Goal: Use online tool/utility: Utilize a website feature to perform a specific function

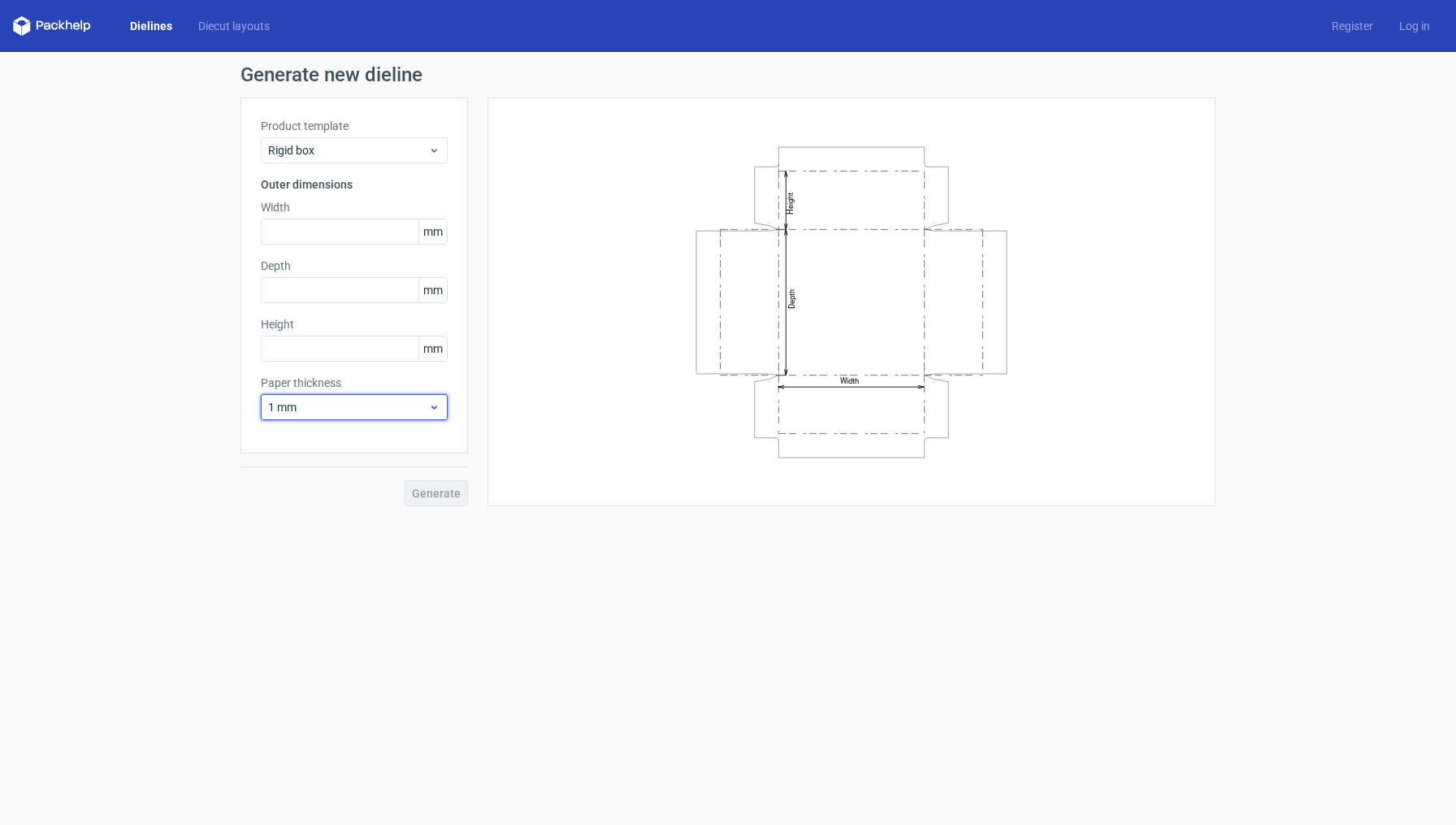
click at [377, 409] on span "1 mm" at bounding box center [347, 407] width 160 height 16
click at [359, 406] on span "1 mm" at bounding box center [347, 407] width 160 height 16
click at [360, 405] on span "1 mm" at bounding box center [347, 407] width 160 height 16
click at [307, 162] on div "Rigid box" at bounding box center [354, 150] width 187 height 26
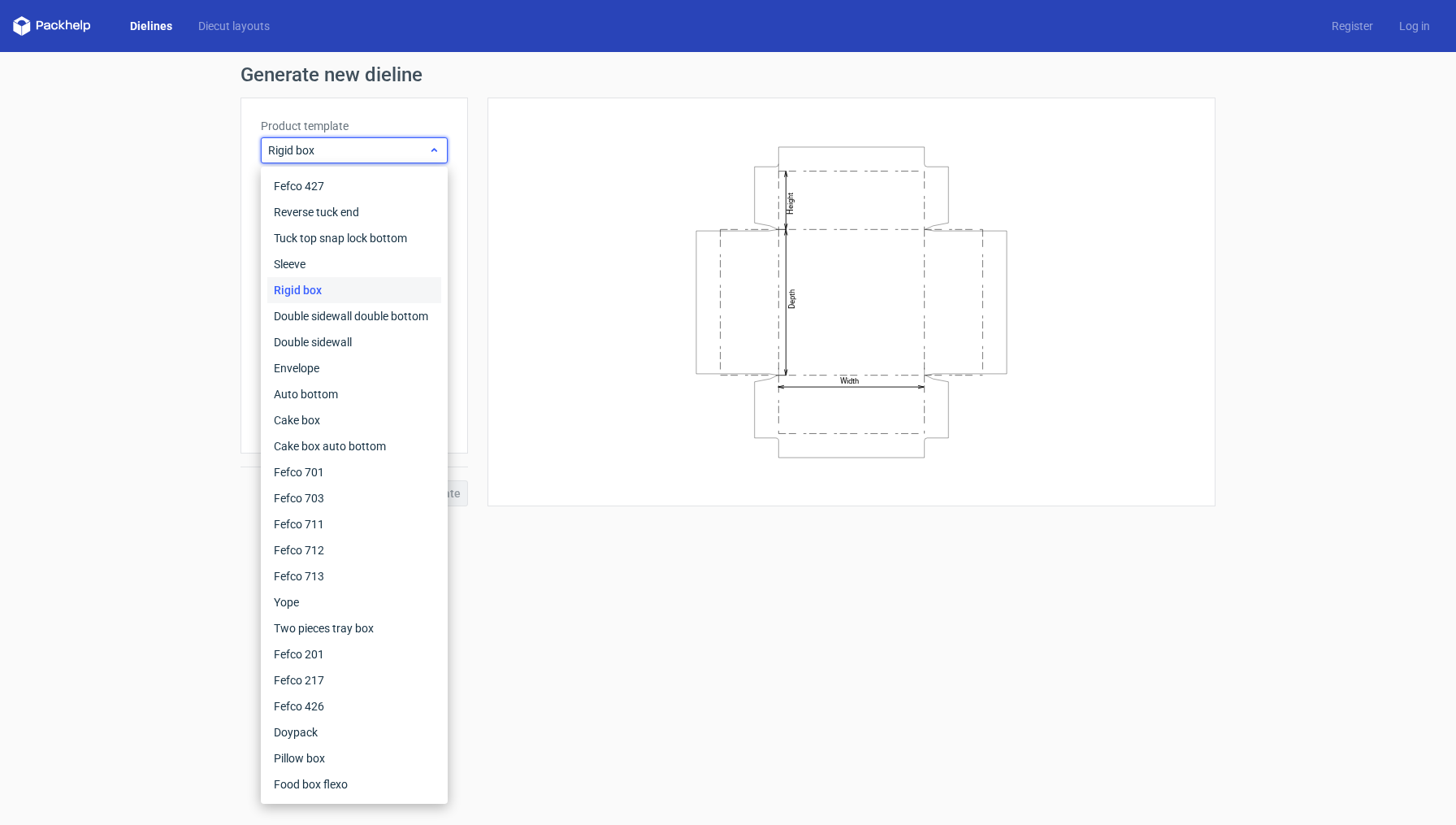
click at [327, 152] on span "Rigid box" at bounding box center [347, 150] width 160 height 16
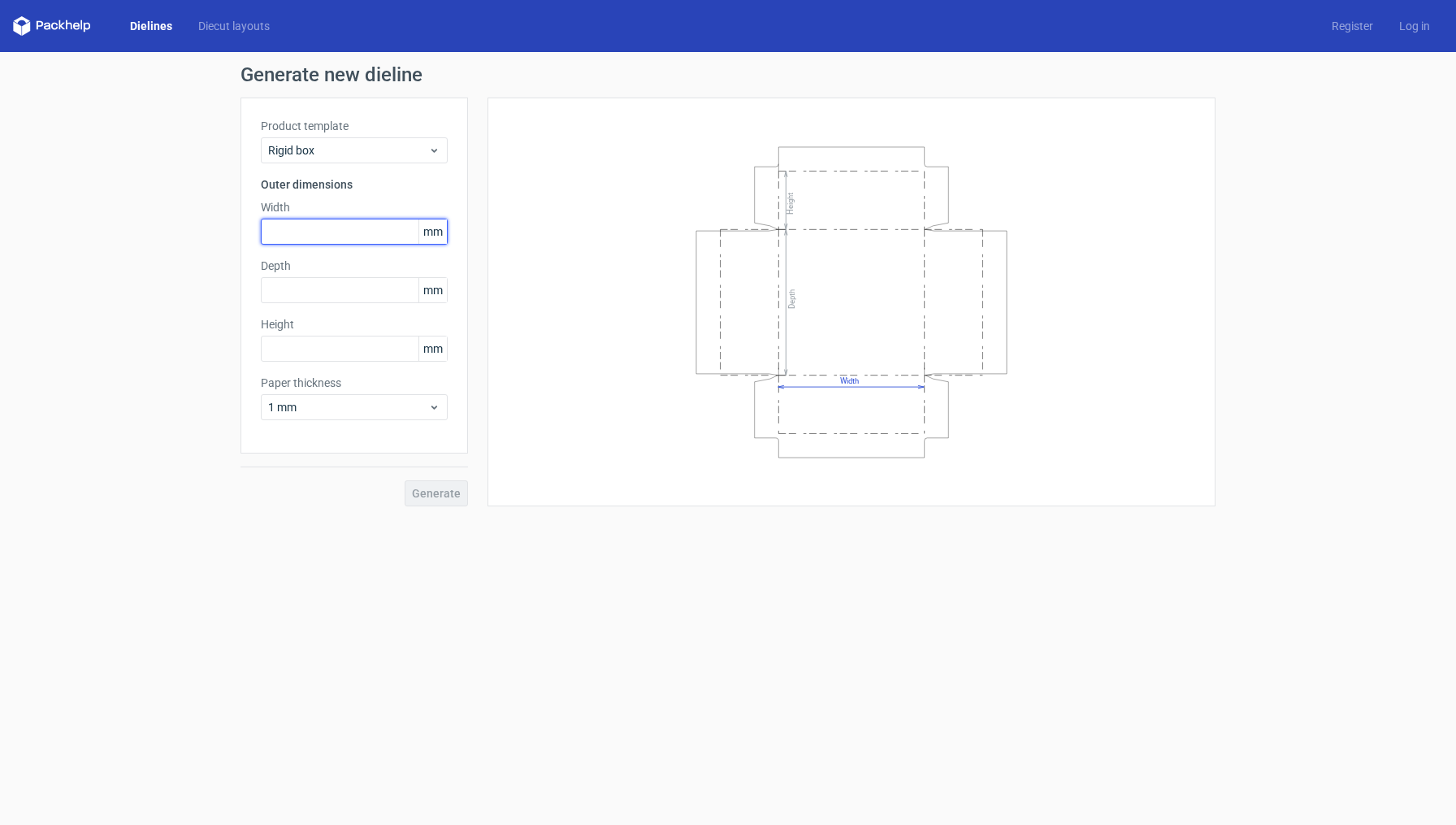
click at [306, 230] on input "text" at bounding box center [354, 231] width 187 height 26
type input "150"
type input "51"
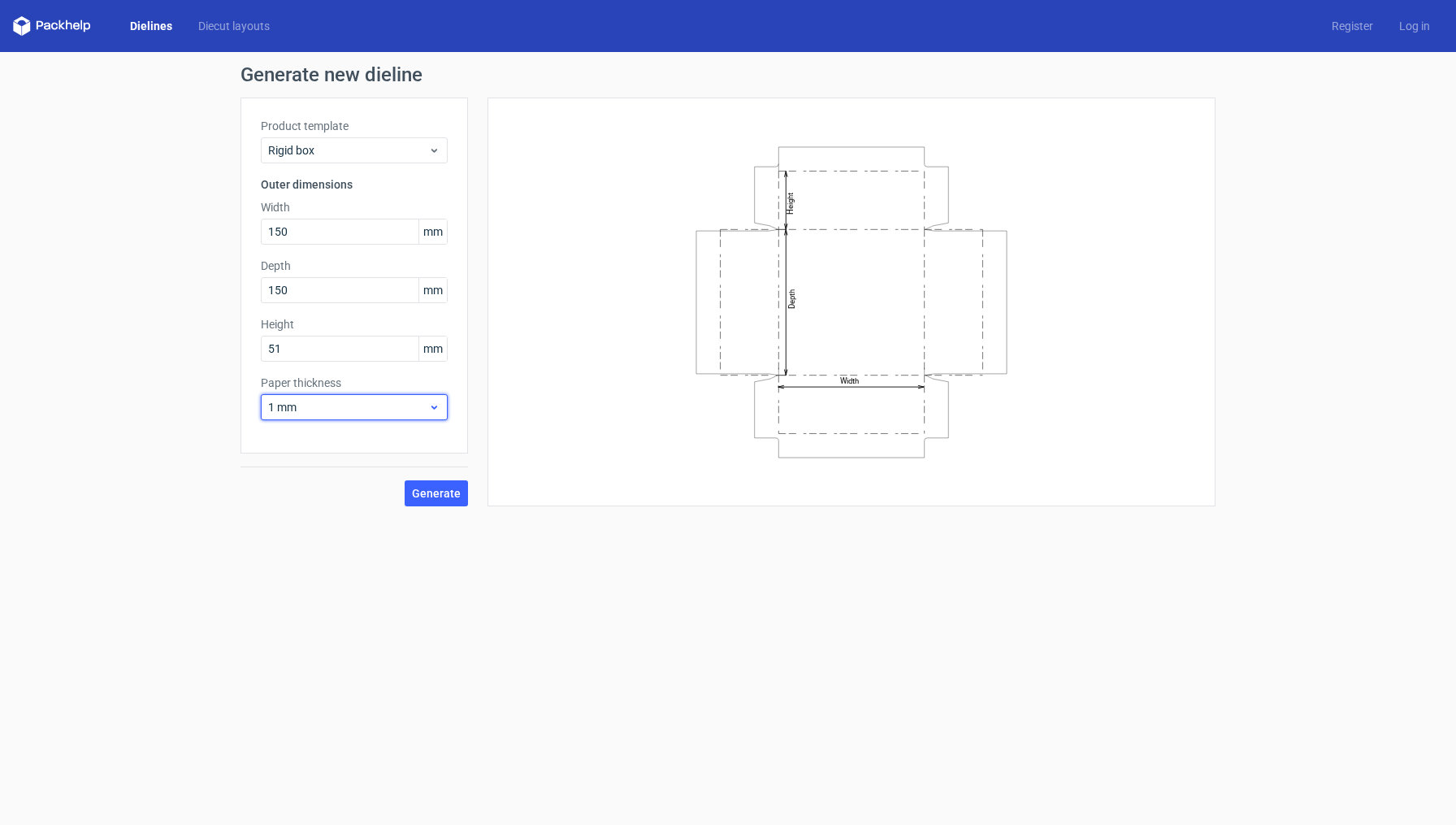
click at [376, 411] on span "1 mm" at bounding box center [347, 407] width 160 height 16
click at [323, 520] on div "1.5 mm" at bounding box center [354, 521] width 174 height 26
click at [439, 504] on button "Generate" at bounding box center [436, 493] width 63 height 26
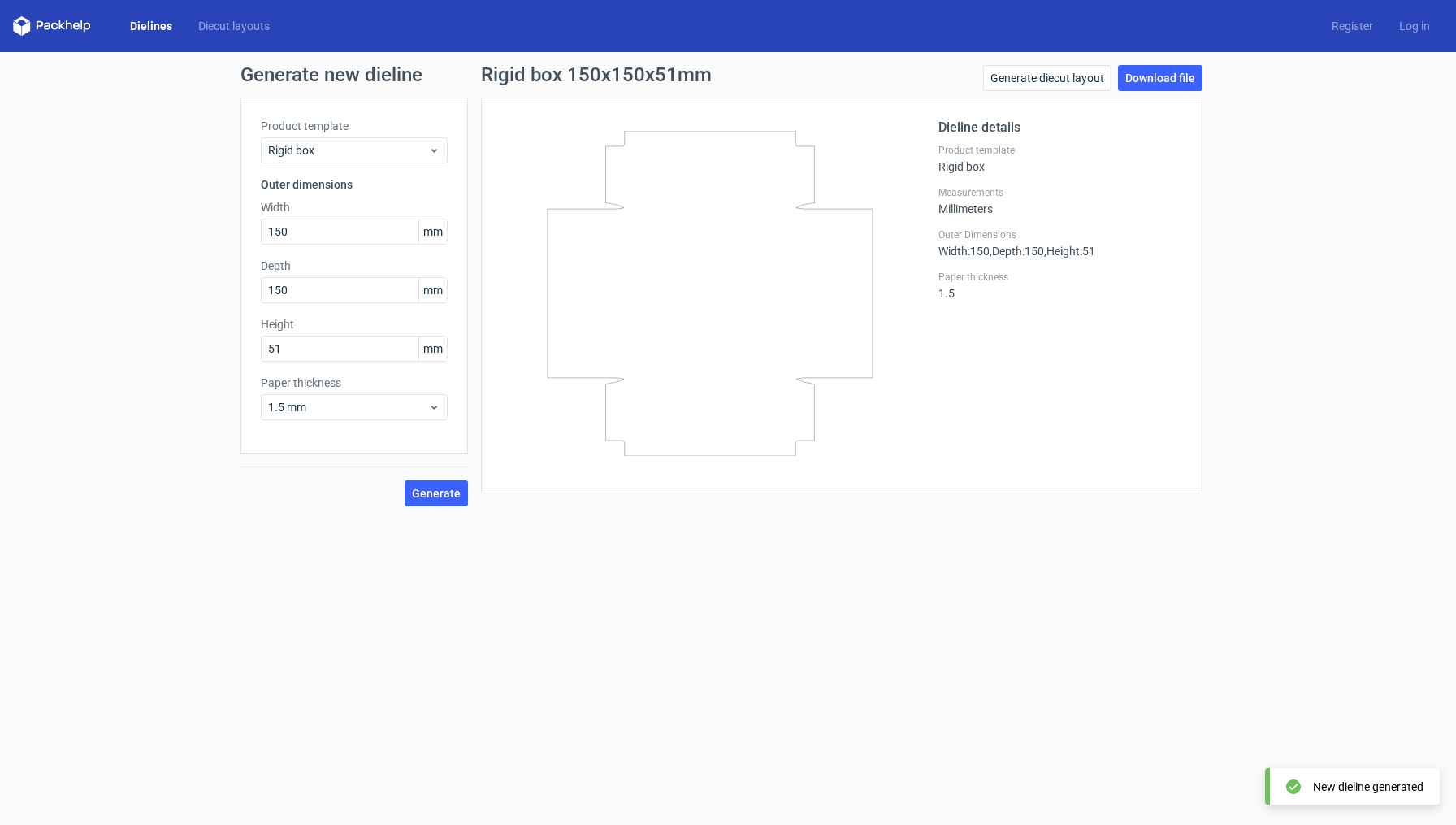
click at [630, 258] on icon at bounding box center [710, 293] width 392 height 325
click at [332, 149] on span "Rigid box" at bounding box center [347, 150] width 160 height 16
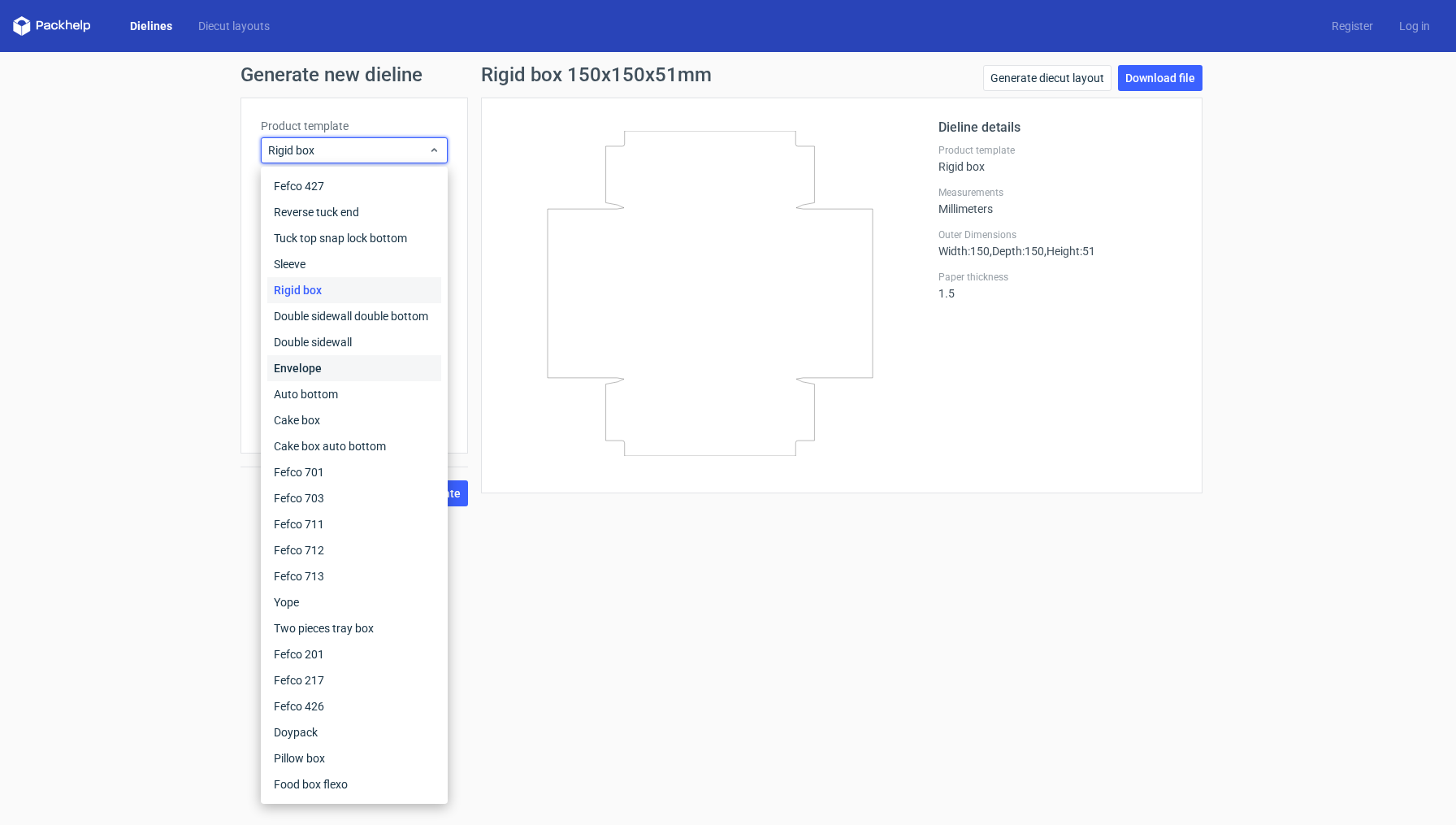
click at [315, 365] on div "Envelope" at bounding box center [354, 368] width 174 height 26
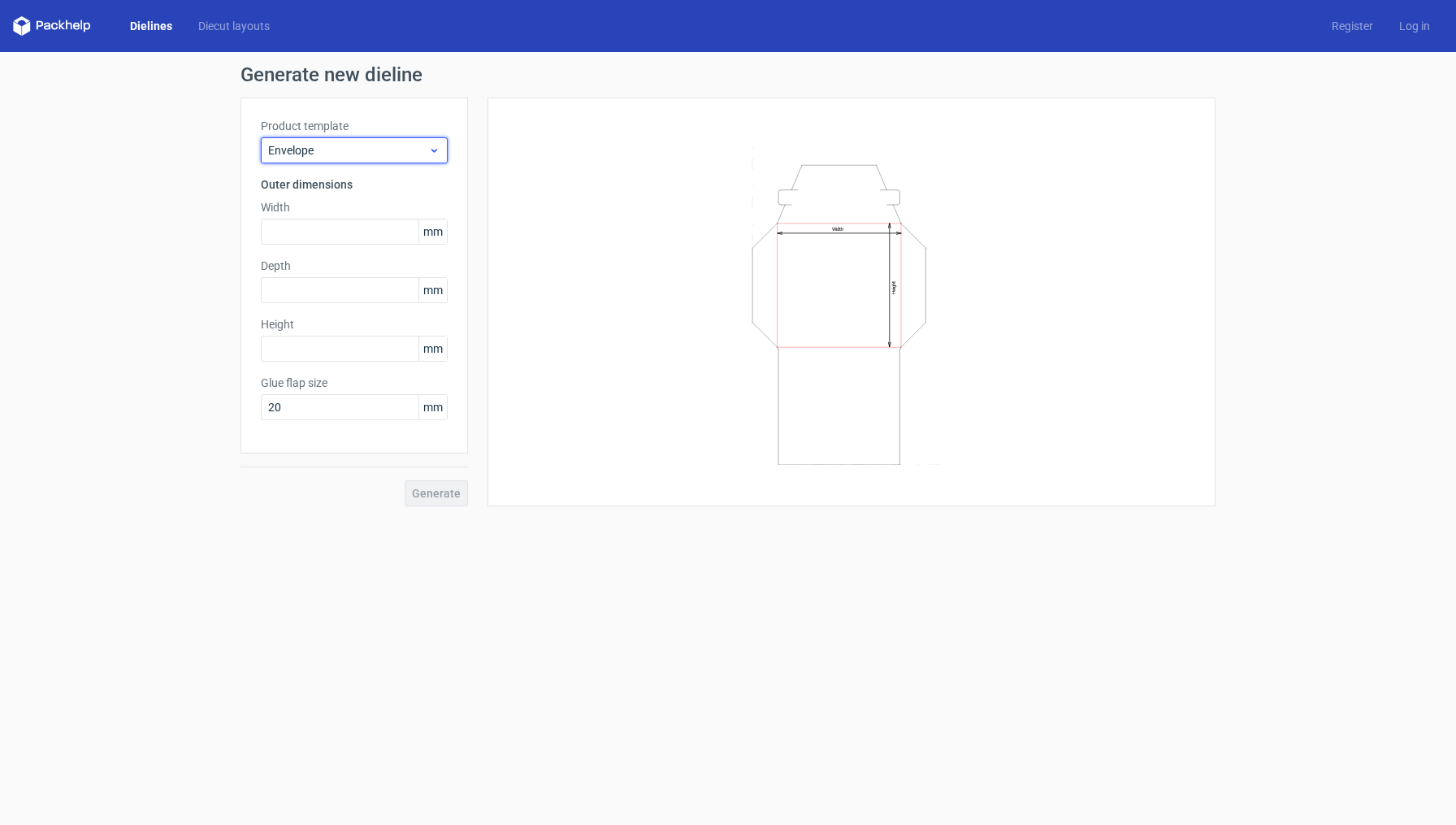
click at [303, 145] on span "Envelope" at bounding box center [347, 150] width 160 height 16
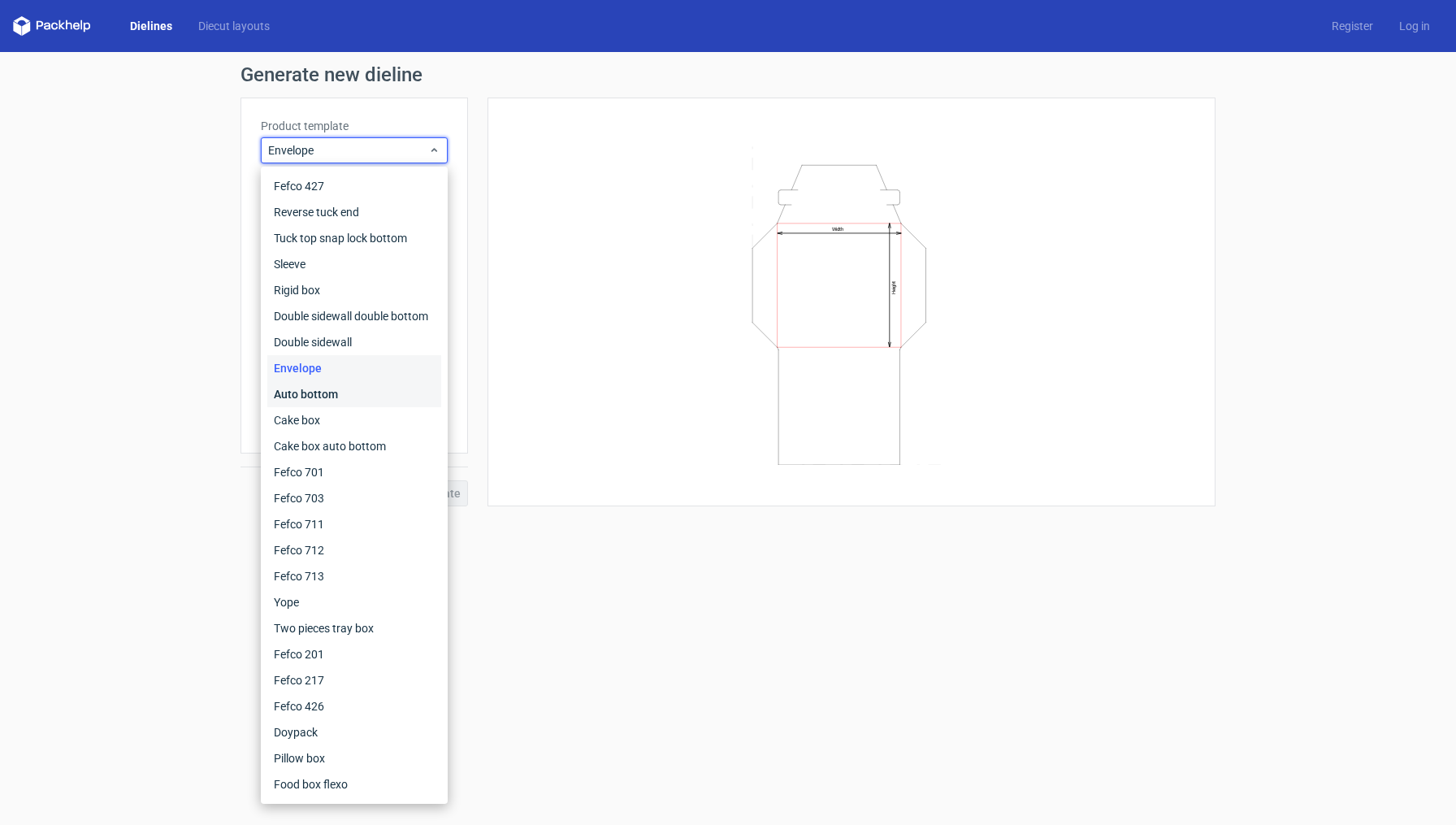
click at [330, 391] on div "Auto bottom" at bounding box center [354, 394] width 174 height 26
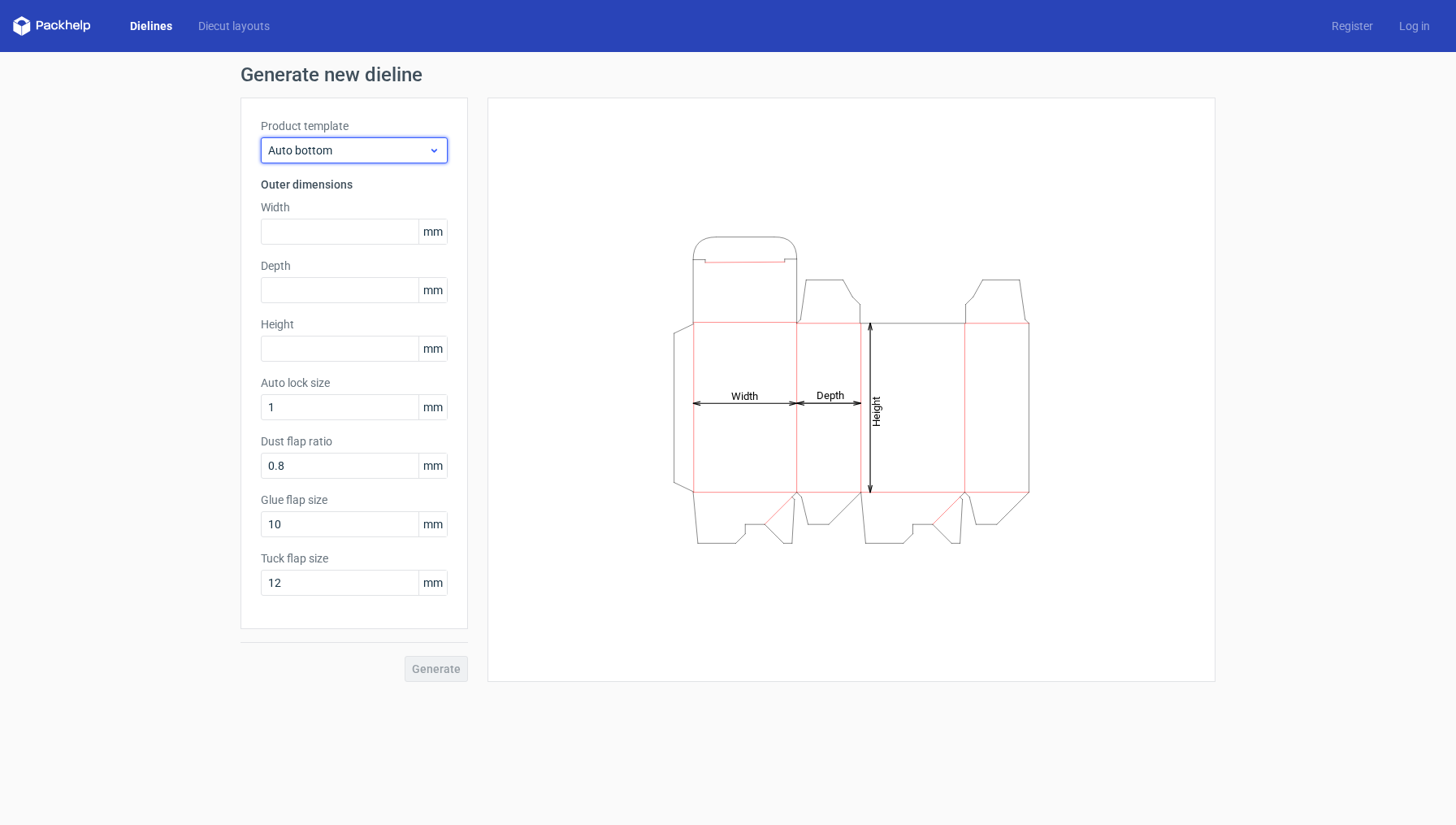
click at [309, 152] on span "Auto bottom" at bounding box center [347, 150] width 160 height 16
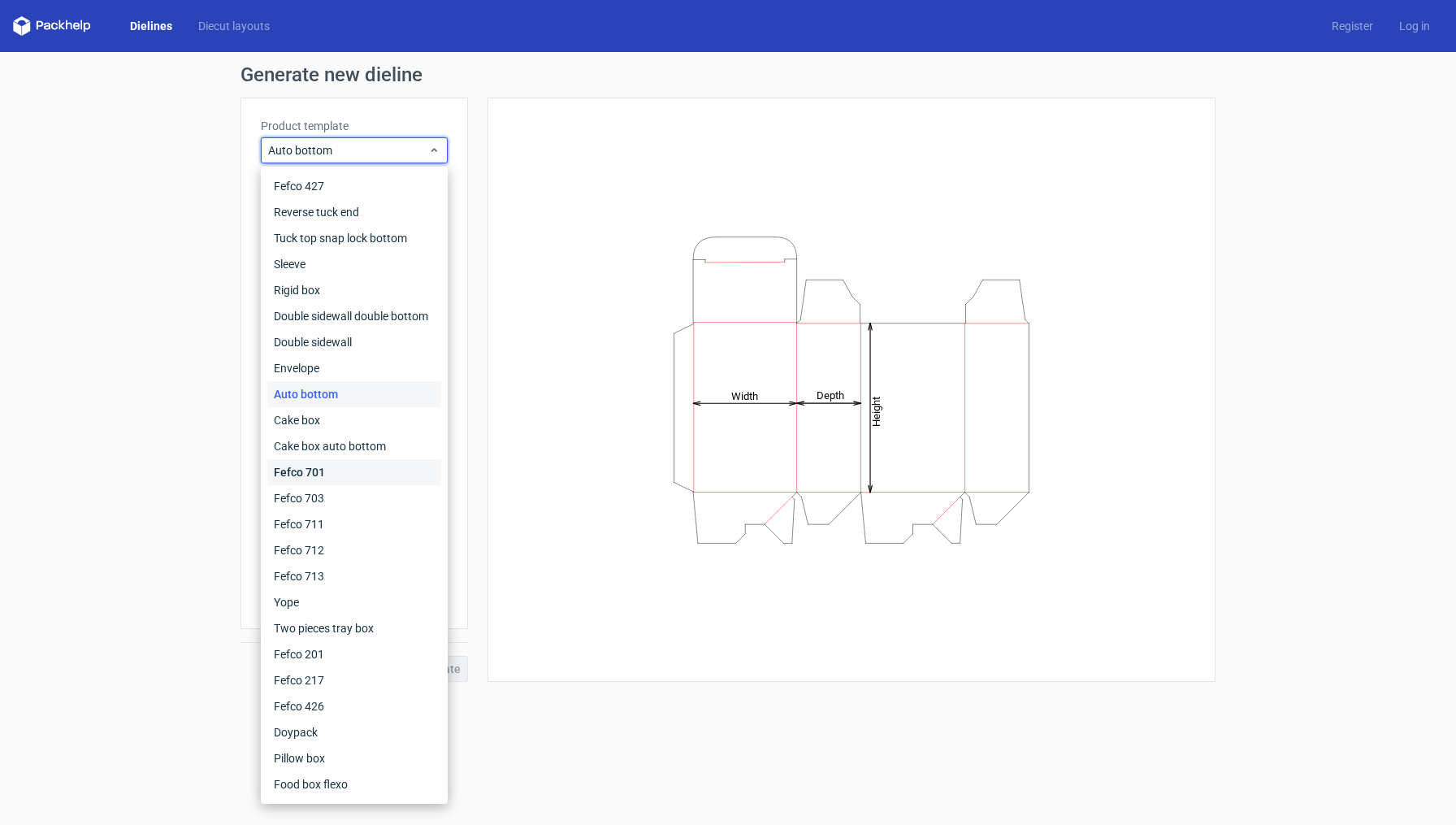
click at [329, 481] on div "Fefco 701" at bounding box center [354, 471] width 174 height 26
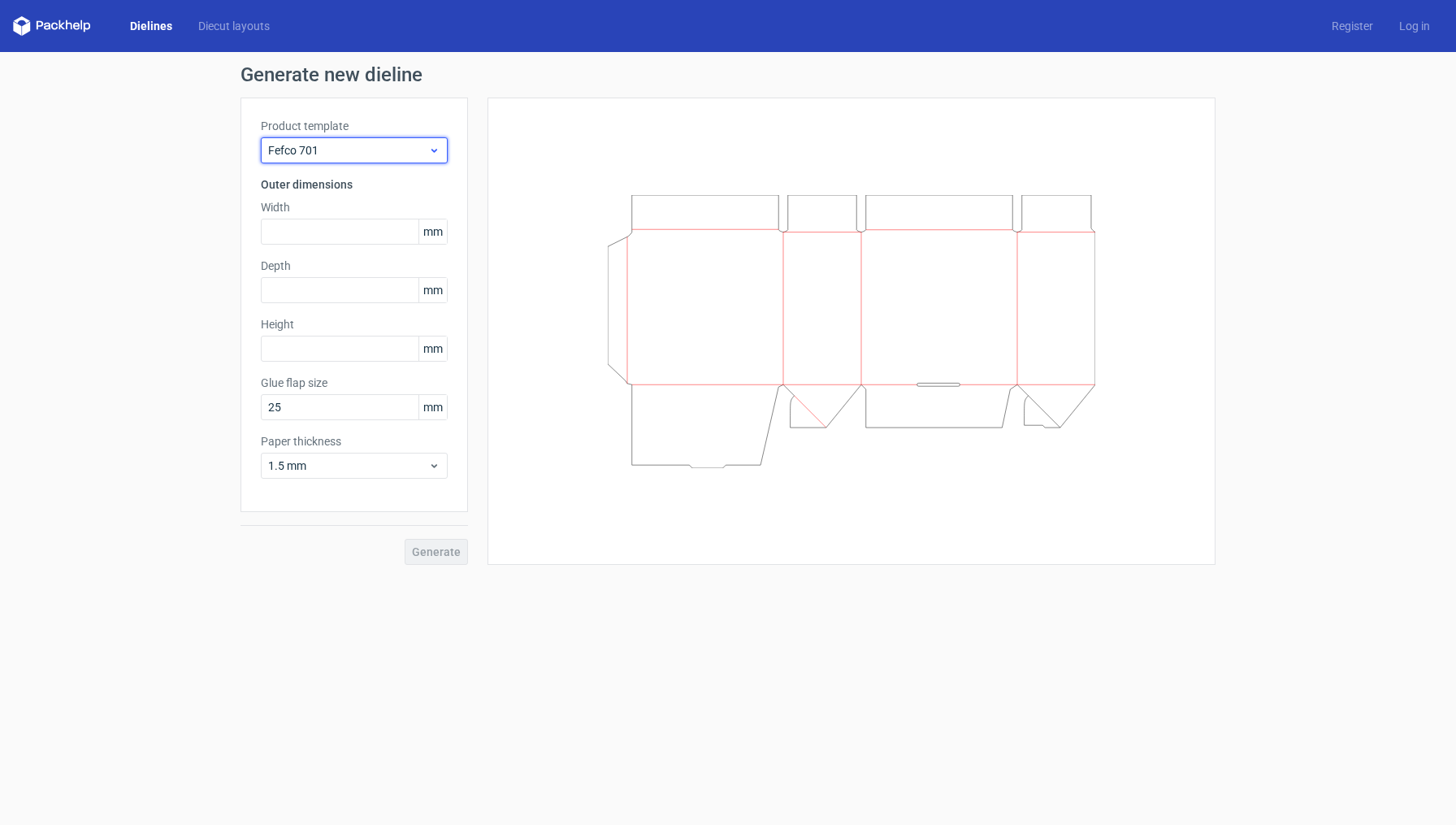
click at [305, 146] on span "Fefco 701" at bounding box center [347, 150] width 160 height 16
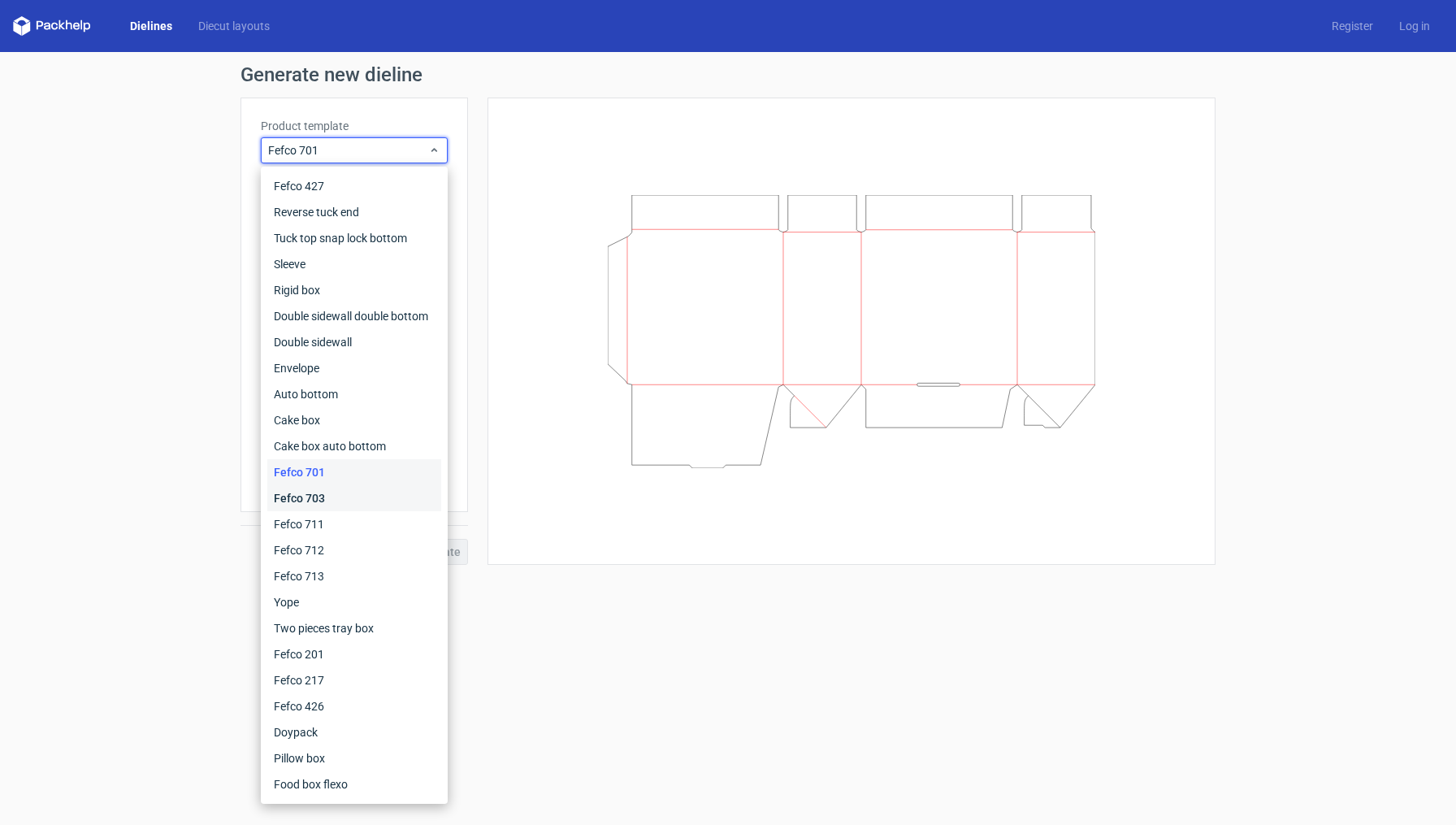
click at [331, 510] on div "Fefco 703" at bounding box center [354, 497] width 174 height 26
